Goal: Task Accomplishment & Management: Use online tool/utility

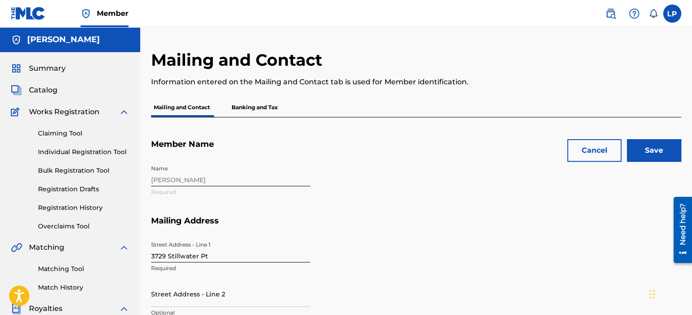
click at [71, 134] on link "Claiming Tool" at bounding box center [83, 134] width 91 height 10
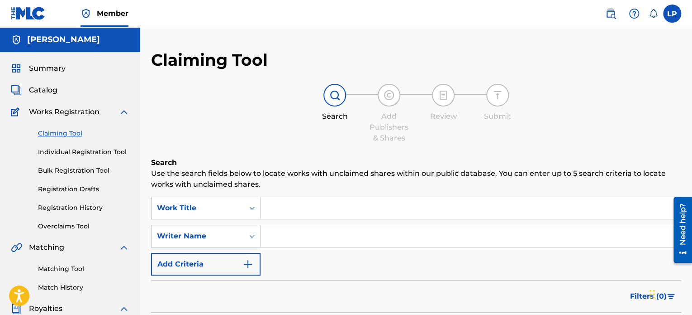
click at [75, 155] on link "Individual Registration Tool" at bounding box center [83, 152] width 91 height 10
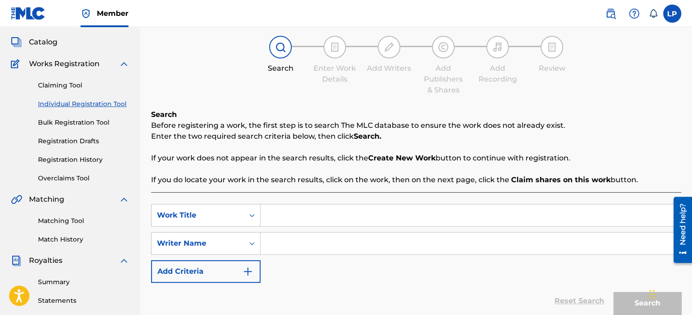
scroll to position [45, 0]
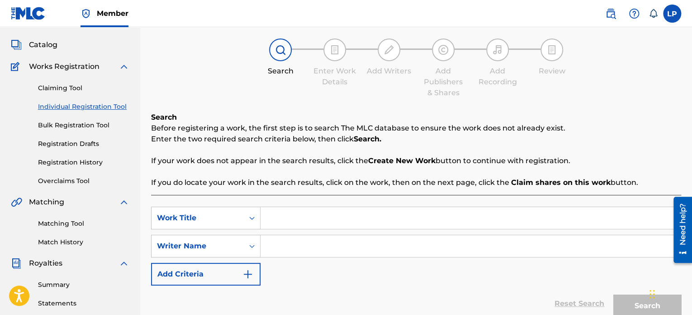
click at [70, 97] on div "Claiming Tool Individual Registration Tool Bulk Registration Tool Registration …" at bounding box center [70, 129] width 119 height 114
click at [70, 94] on div "Claiming Tool Individual Registration Tool Bulk Registration Tool Registration …" at bounding box center [70, 129] width 119 height 114
click at [69, 87] on link "Claiming Tool" at bounding box center [83, 88] width 91 height 10
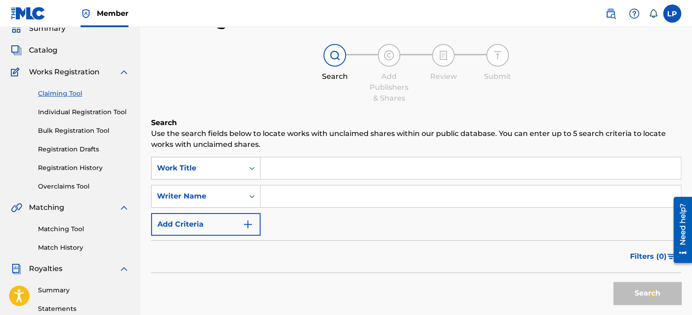
click at [214, 179] on div "Work Title" at bounding box center [206, 168] width 110 height 23
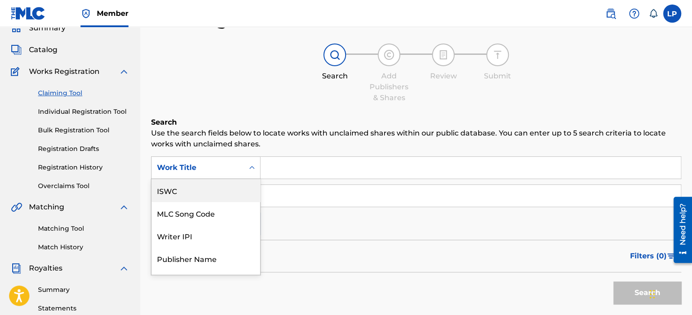
click at [205, 192] on div "ISWC" at bounding box center [206, 190] width 109 height 23
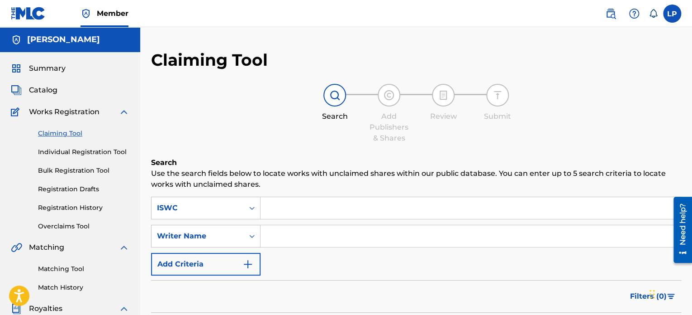
click at [60, 68] on span "Summary" at bounding box center [47, 68] width 37 height 11
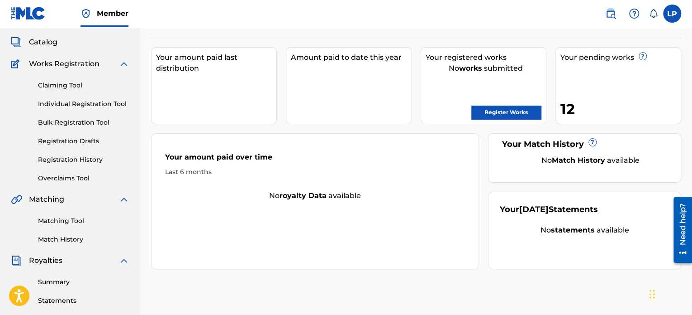
scroll to position [45, 0]
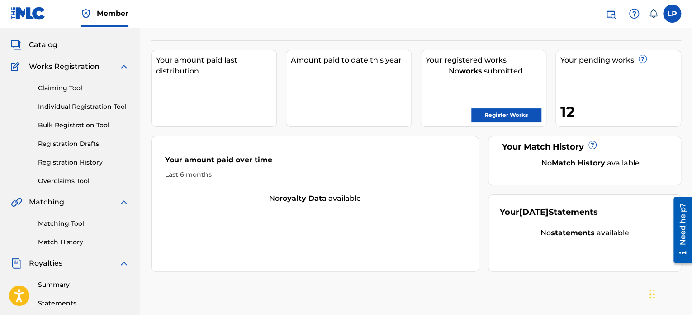
click at [69, 83] on link "Claiming Tool" at bounding box center [83, 88] width 91 height 10
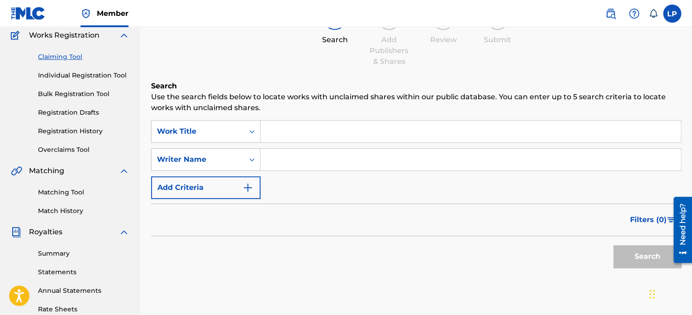
scroll to position [65, 0]
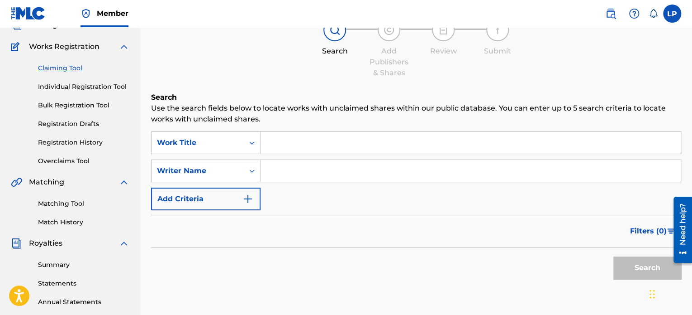
click at [62, 133] on div "Claiming Tool Individual Registration Tool Bulk Registration Tool Registration …" at bounding box center [70, 109] width 119 height 114
click at [66, 126] on link "Registration Drafts" at bounding box center [83, 124] width 91 height 10
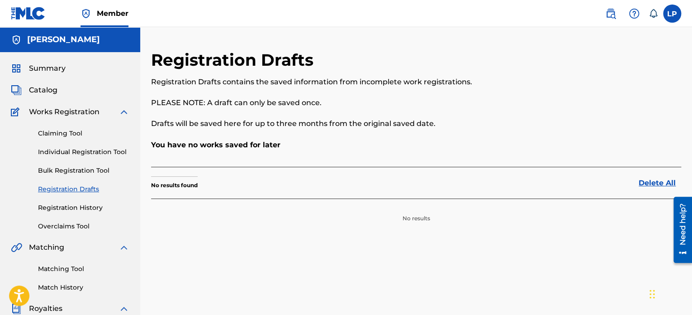
click at [66, 100] on div "Summary Catalog Works Registration Claiming Tool Individual Registration Tool B…" at bounding box center [70, 285] width 140 height 466
click at [58, 90] on div "Catalog" at bounding box center [70, 90] width 119 height 11
click at [49, 90] on span "Catalog" at bounding box center [43, 90] width 29 height 11
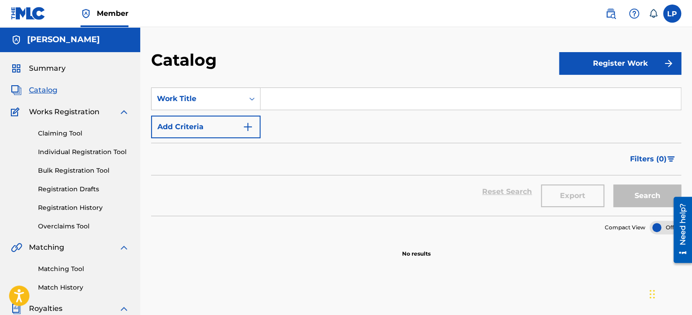
click at [57, 79] on div "Summary Catalog Works Registration Claiming Tool Individual Registration Tool B…" at bounding box center [70, 285] width 140 height 466
click at [52, 73] on span "Summary" at bounding box center [47, 68] width 37 height 11
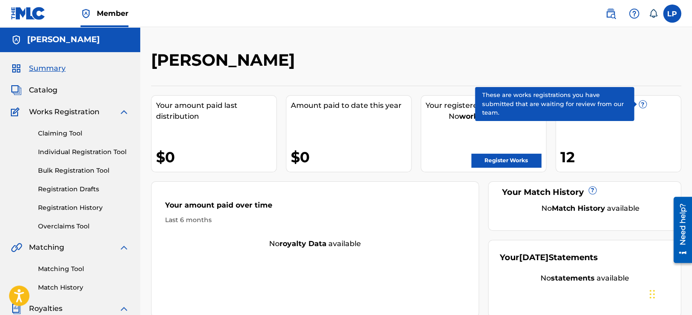
click at [645, 106] on span "?" at bounding box center [643, 103] width 7 height 7
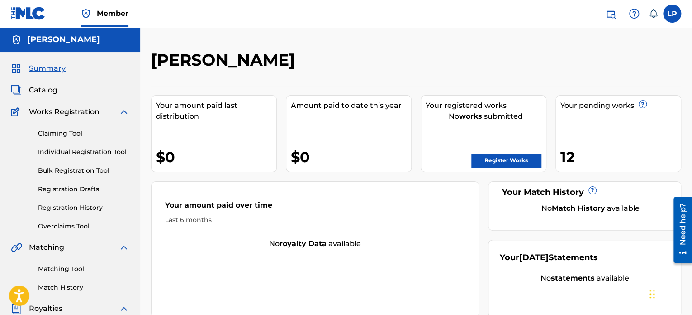
click at [566, 162] on div "12" at bounding box center [621, 157] width 120 height 20
